Goal: Transaction & Acquisition: Purchase product/service

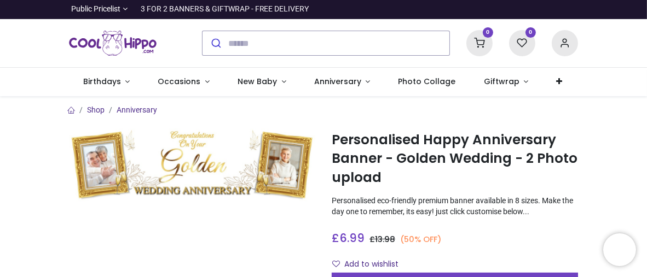
scroll to position [55, 0]
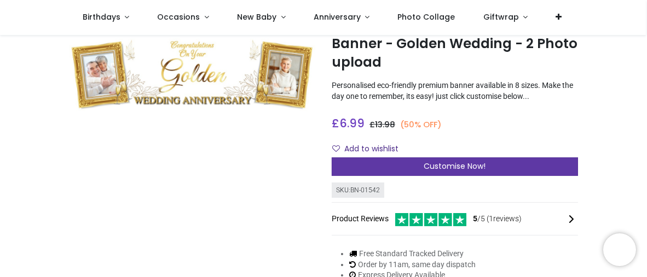
click at [445, 166] on span "Customise Now!" at bounding box center [455, 166] width 62 height 11
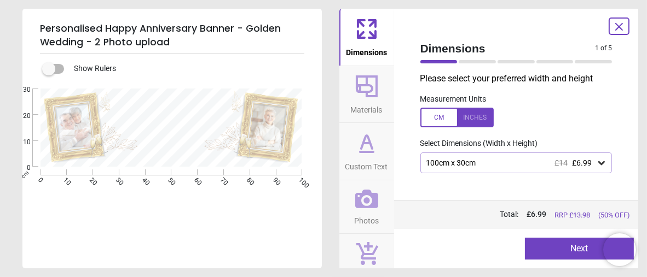
click at [369, 86] on icon at bounding box center [367, 86] width 26 height 26
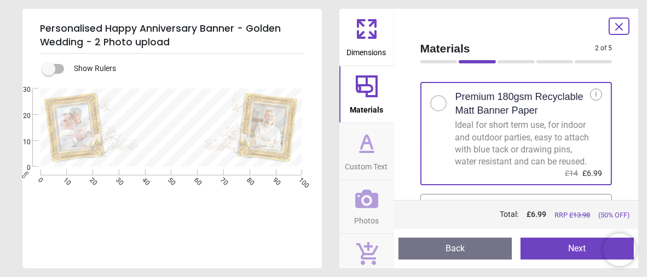
scroll to position [0, 0]
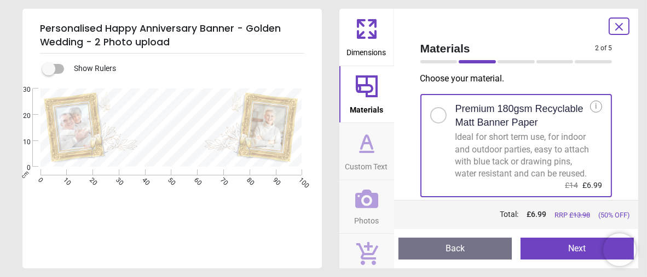
click at [242, 213] on div "E E E" at bounding box center [170, 227] width 297 height 277
click at [367, 198] on icon at bounding box center [366, 199] width 23 height 19
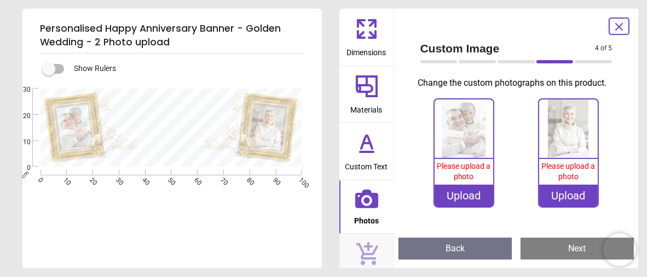
click at [454, 250] on button "Back" at bounding box center [454, 249] width 113 height 22
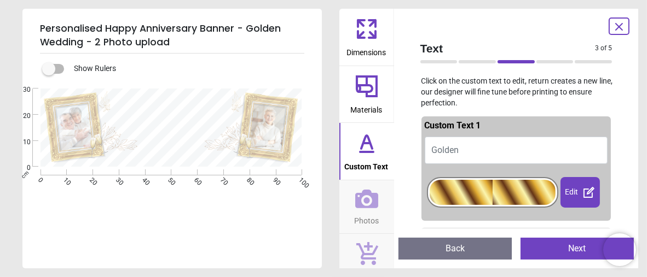
click at [508, 194] on div at bounding box center [493, 192] width 126 height 25
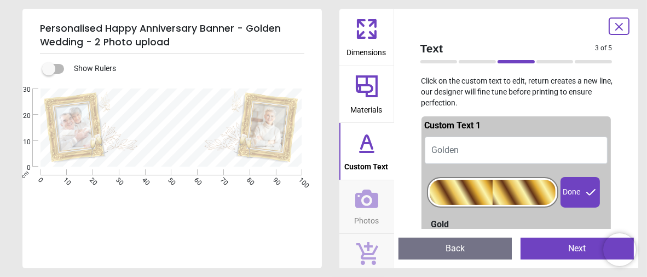
click at [498, 192] on div at bounding box center [493, 192] width 126 height 25
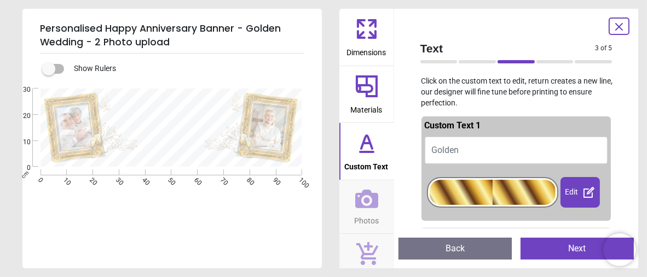
click at [490, 194] on div at bounding box center [493, 192] width 126 height 25
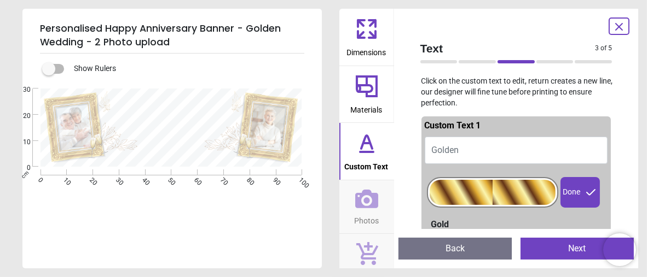
click at [575, 194] on div "Done" at bounding box center [579, 192] width 39 height 31
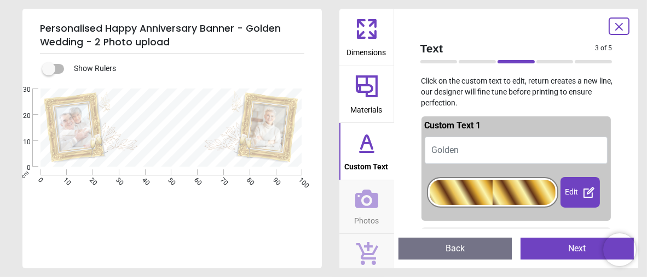
click at [523, 196] on div at bounding box center [493, 192] width 126 height 25
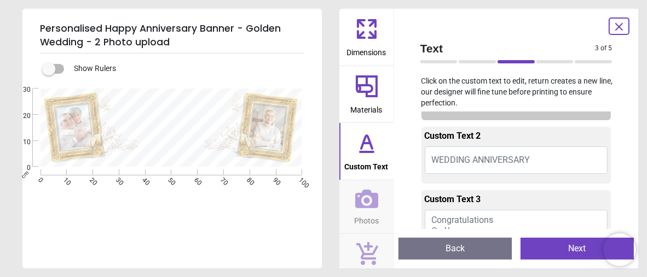
scroll to position [164, 0]
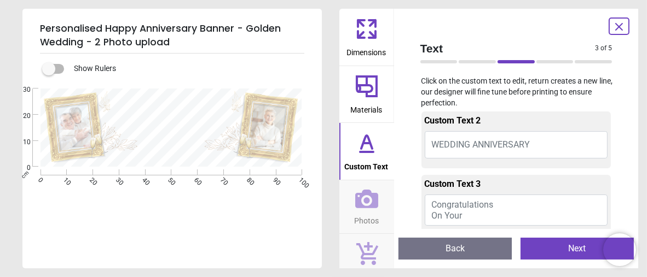
click at [485, 148] on span "WEDDING ANNIVERSARY" at bounding box center [481, 145] width 99 height 10
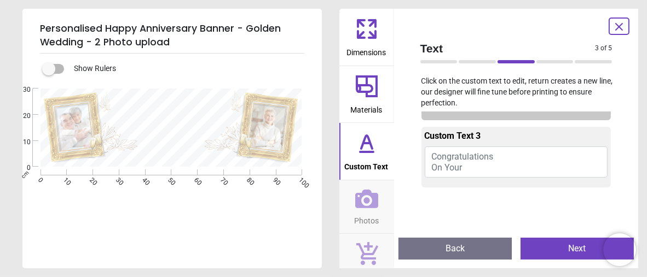
scroll to position [69, 0]
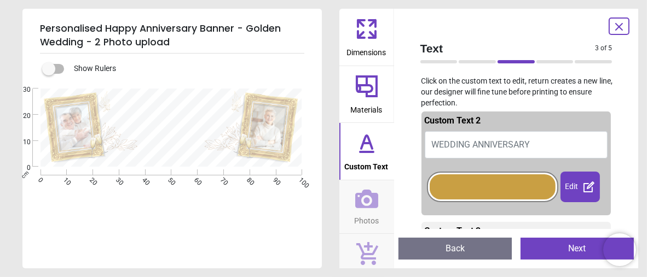
click at [483, 186] on div at bounding box center [493, 187] width 126 height 25
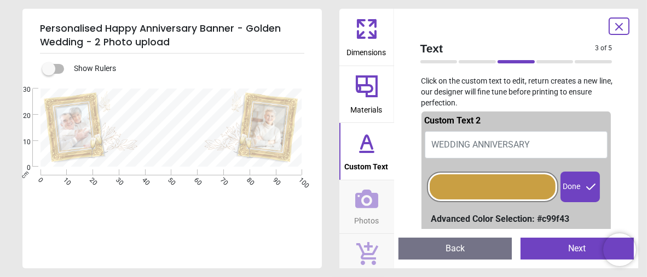
click at [187, 206] on div "Created with Snap null cm 0 10 20 30 40 50 60 70 80 90 100 0 10 20 30 E E E" at bounding box center [170, 172] width 297 height 166
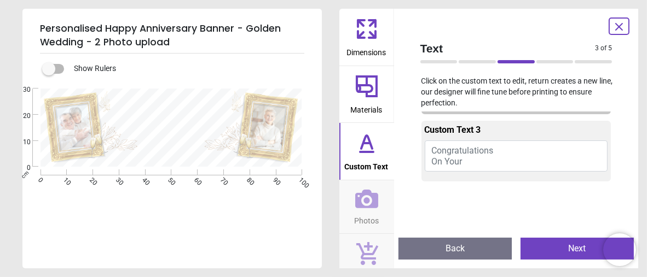
scroll to position [233, 0]
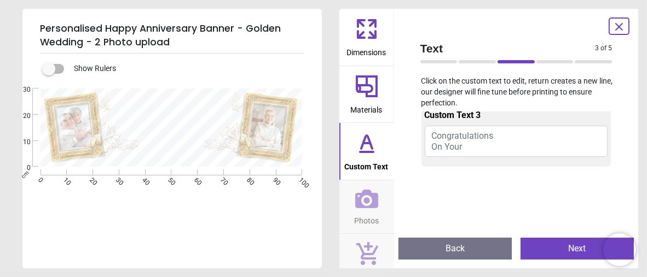
click at [461, 142] on span "Congratulations On Your" at bounding box center [463, 141] width 62 height 21
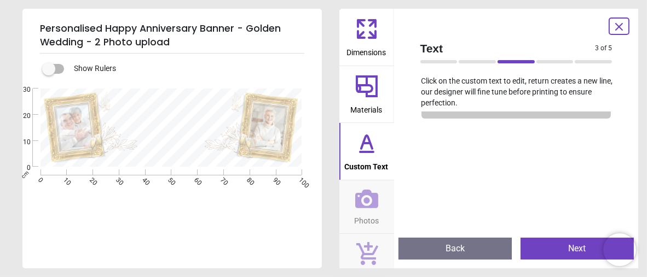
scroll to position [138, 0]
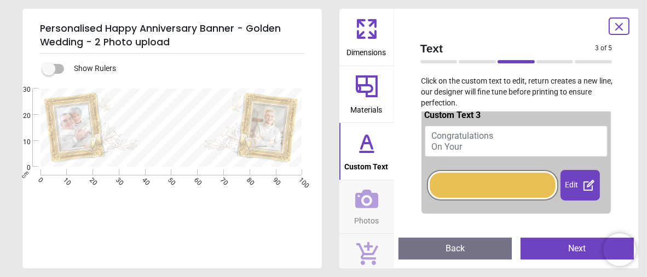
click at [460, 180] on div at bounding box center [493, 185] width 126 height 25
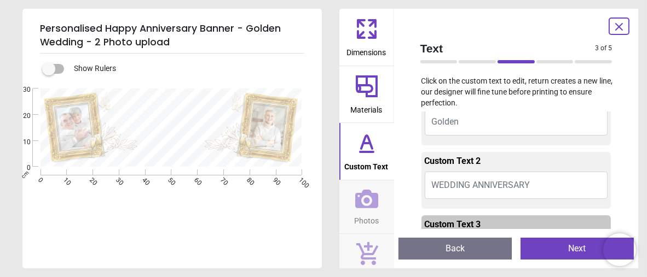
scroll to position [0, 0]
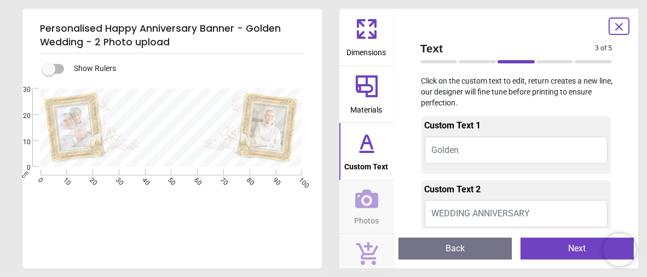
click at [570, 245] on button "Next" at bounding box center [576, 249] width 113 height 22
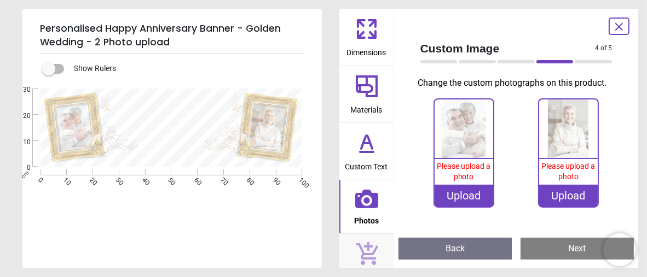
click at [568, 249] on button "Next" at bounding box center [576, 249] width 113 height 22
click at [571, 248] on button "Next" at bounding box center [576, 249] width 113 height 22
click at [439, 247] on button "Back" at bounding box center [454, 249] width 113 height 22
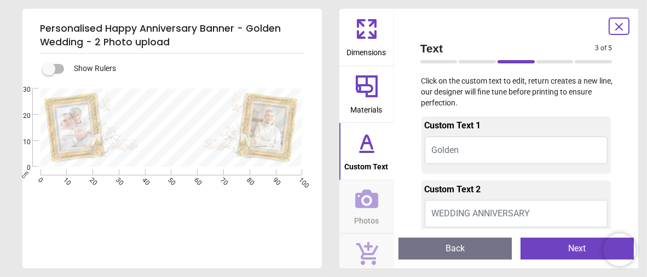
click at [448, 247] on button "Back" at bounding box center [454, 249] width 113 height 22
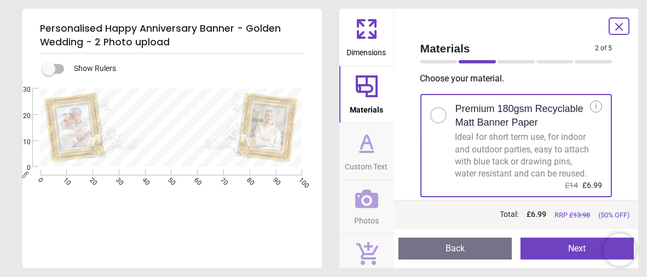
click at [448, 247] on button "Back" at bounding box center [454, 249] width 113 height 22
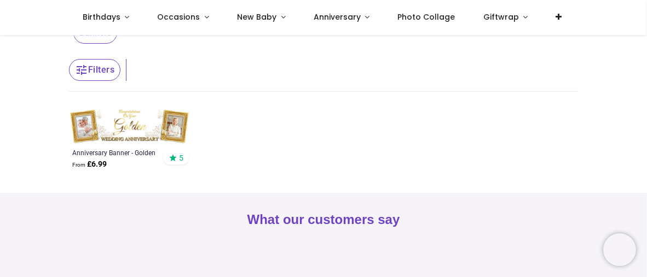
scroll to position [55, 0]
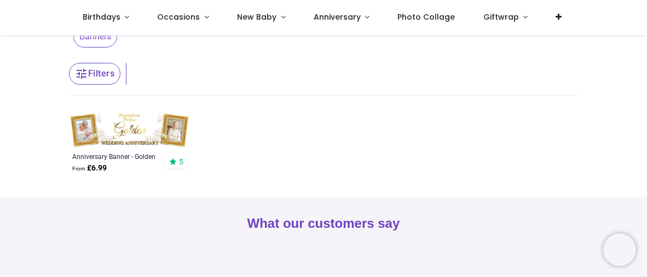
click at [138, 132] on img at bounding box center [129, 130] width 121 height 36
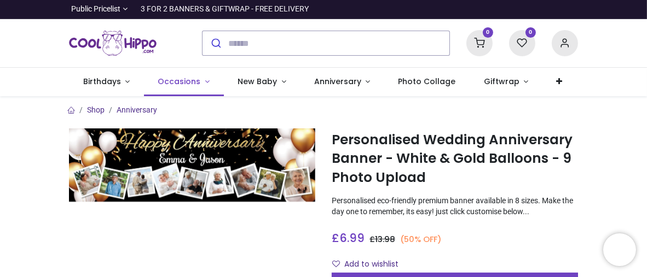
click at [187, 80] on span "Occasions" at bounding box center [179, 81] width 43 height 11
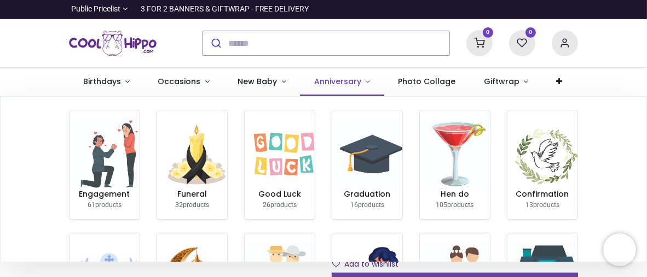
click at [331, 78] on span "Anniversary" at bounding box center [337, 81] width 47 height 11
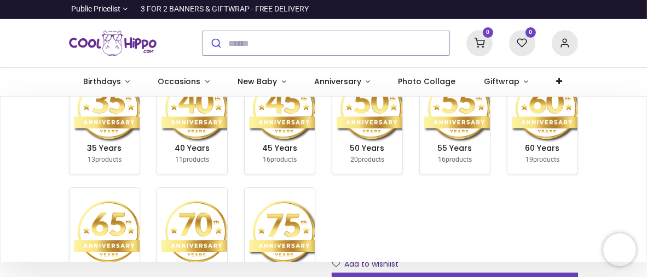
scroll to position [164, 0]
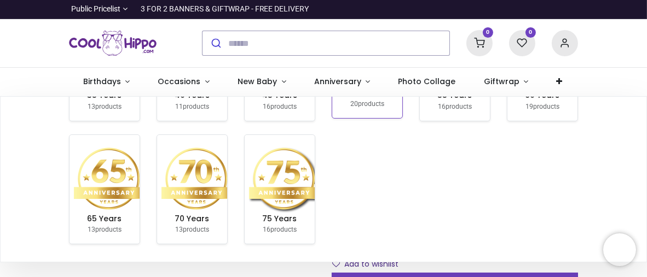
click at [366, 88] on img at bounding box center [372, 53] width 70 height 70
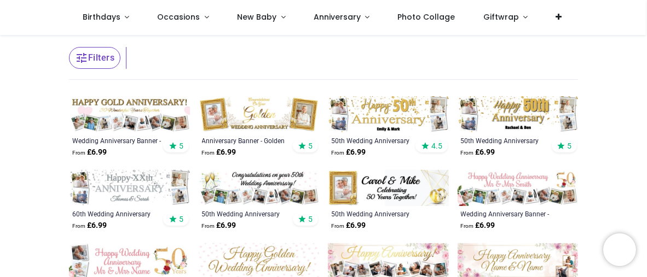
scroll to position [164, 0]
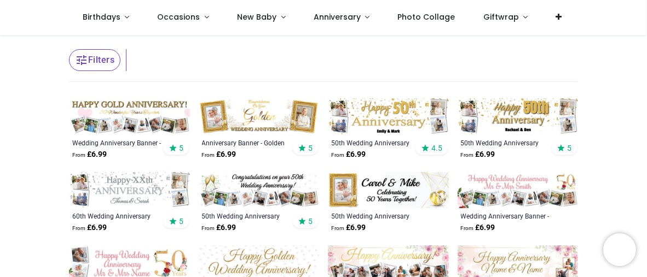
click at [368, 119] on img at bounding box center [388, 117] width 121 height 36
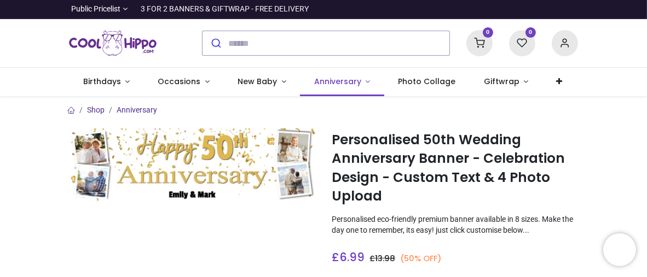
click at [321, 79] on span "Anniversary" at bounding box center [337, 81] width 47 height 11
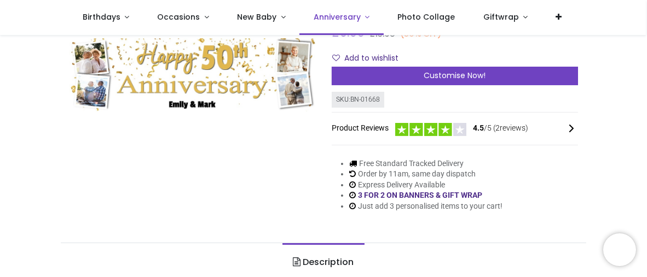
scroll to position [55, 0]
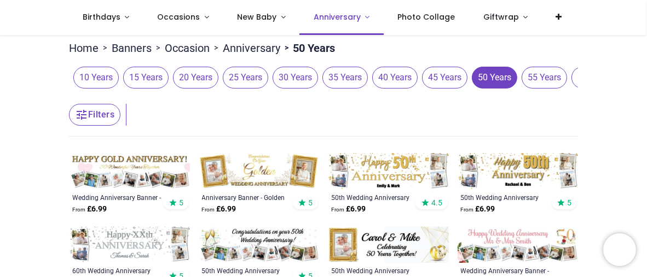
scroll to position [164, 0]
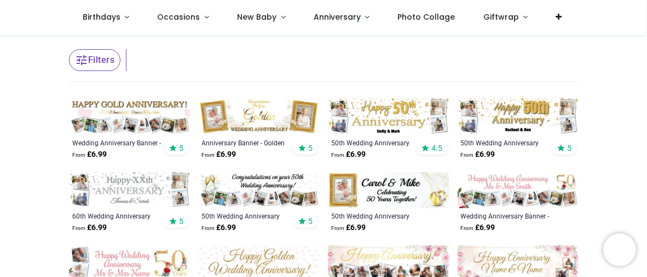
click at [258, 124] on img at bounding box center [259, 117] width 121 height 36
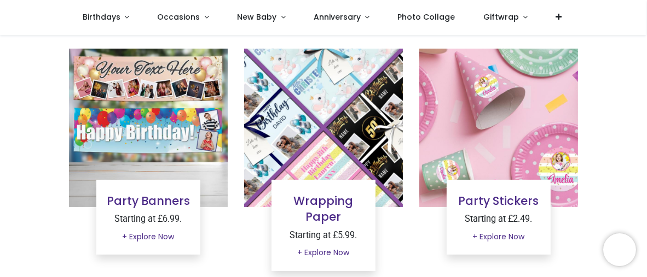
scroll to position [109, 0]
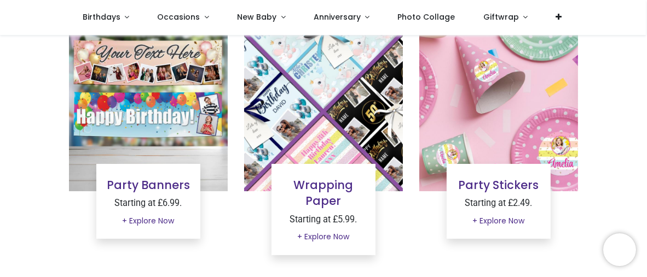
click at [164, 126] on img at bounding box center [148, 112] width 159 height 159
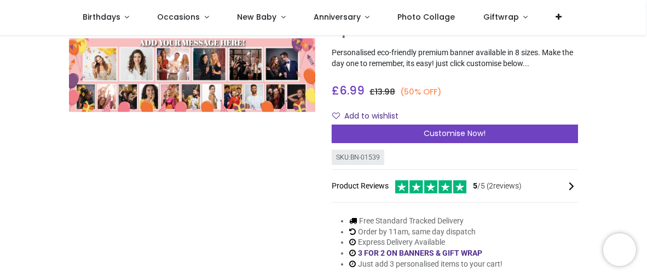
scroll to position [109, 0]
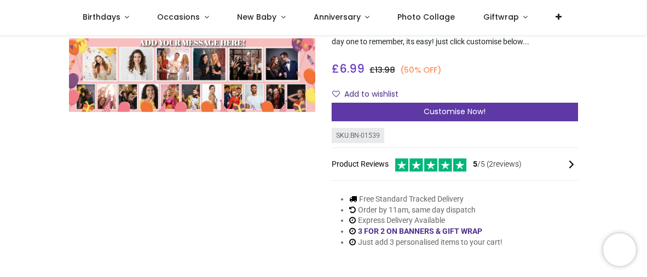
click at [431, 111] on span "Customise Now!" at bounding box center [455, 111] width 62 height 11
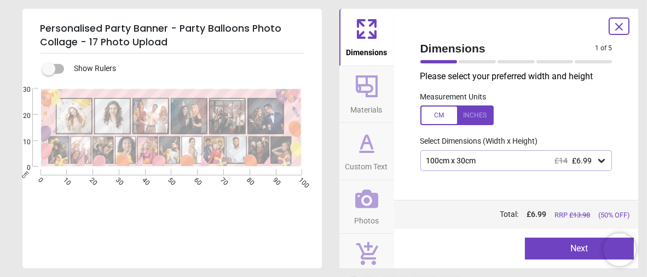
scroll to position [0, 0]
